Goal: Task Accomplishment & Management: Manage account settings

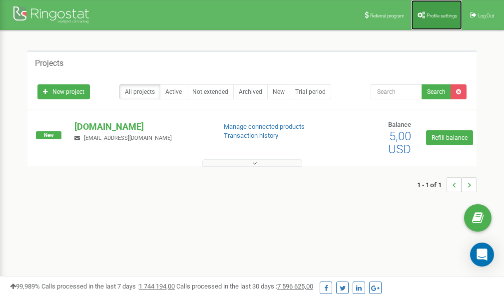
click at [430, 16] on span "Profile settings" at bounding box center [441, 15] width 30 height 5
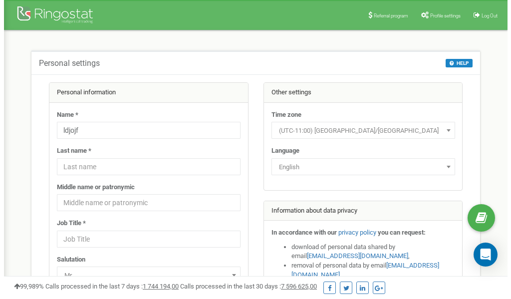
scroll to position [50, 0]
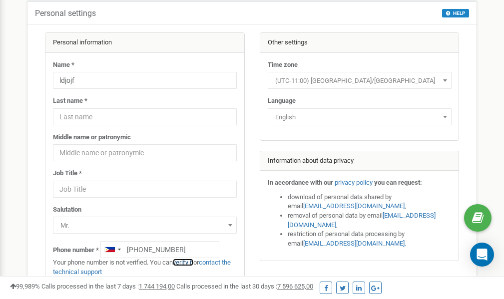
click at [185, 262] on link "verify it" at bounding box center [183, 262] width 20 height 7
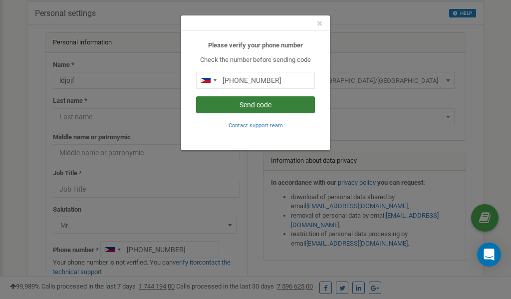
click at [235, 103] on button "Send code" at bounding box center [255, 104] width 119 height 17
